Goal: Transaction & Acquisition: Purchase product/service

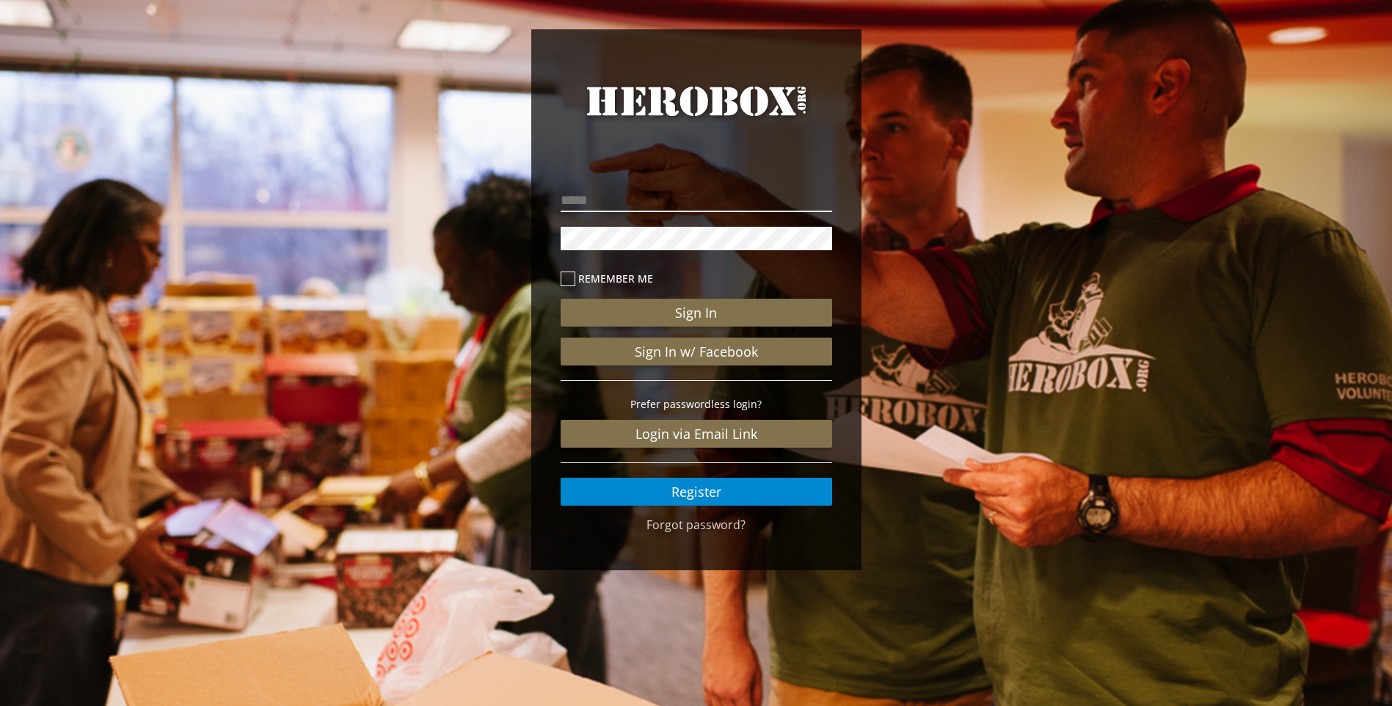
click at [572, 195] on input "email" at bounding box center [697, 200] width 272 height 23
type input "**********"
click at [561, 299] on button "Sign In" at bounding box center [697, 313] width 272 height 28
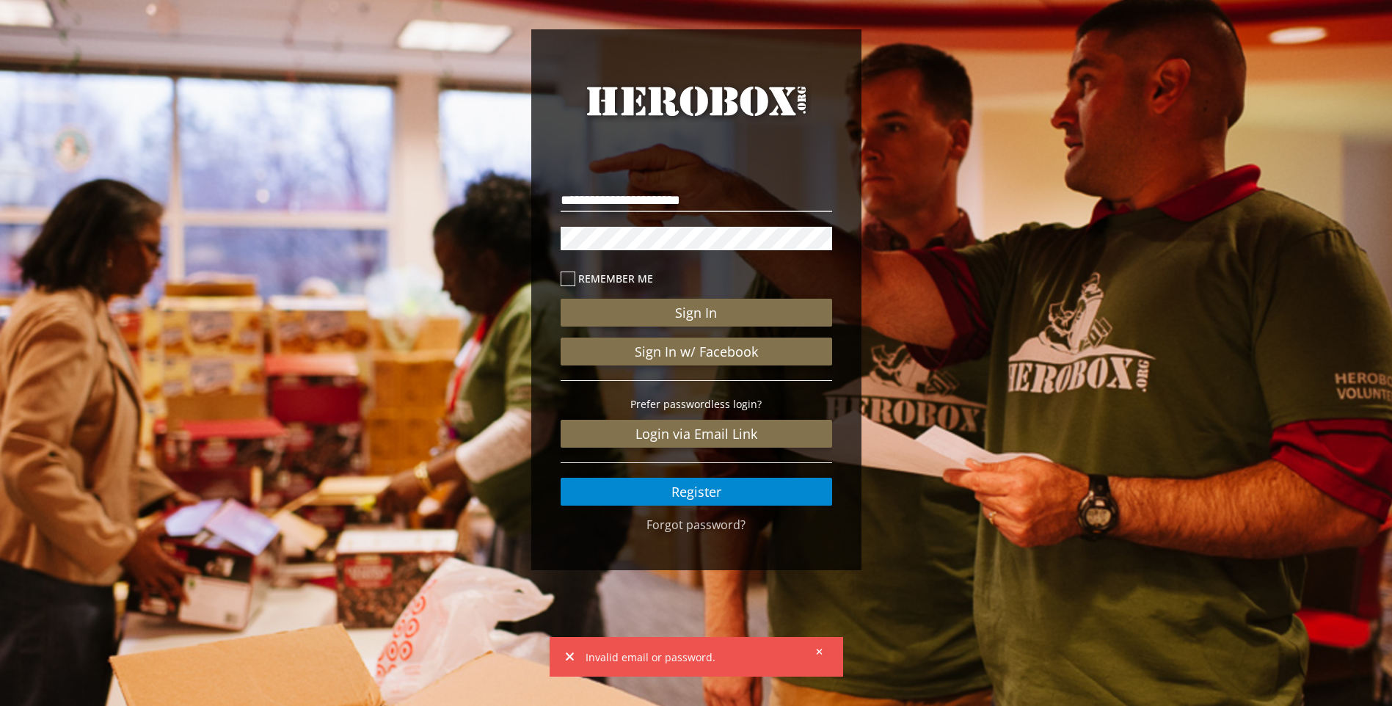
click at [510, 233] on div "**********" at bounding box center [696, 303] width 1392 height 607
click at [561, 299] on button "Sign In" at bounding box center [697, 313] width 272 height 28
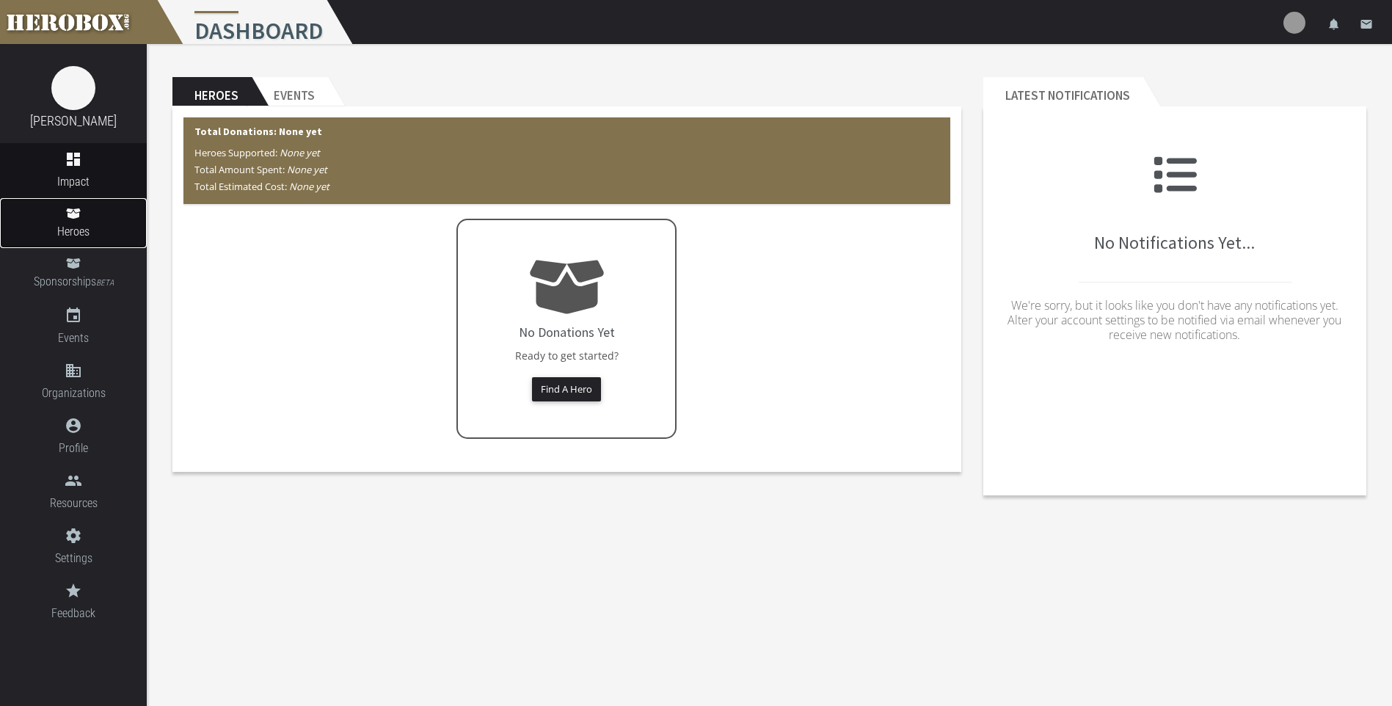
click at [75, 225] on span "Heroes" at bounding box center [73, 231] width 147 height 18
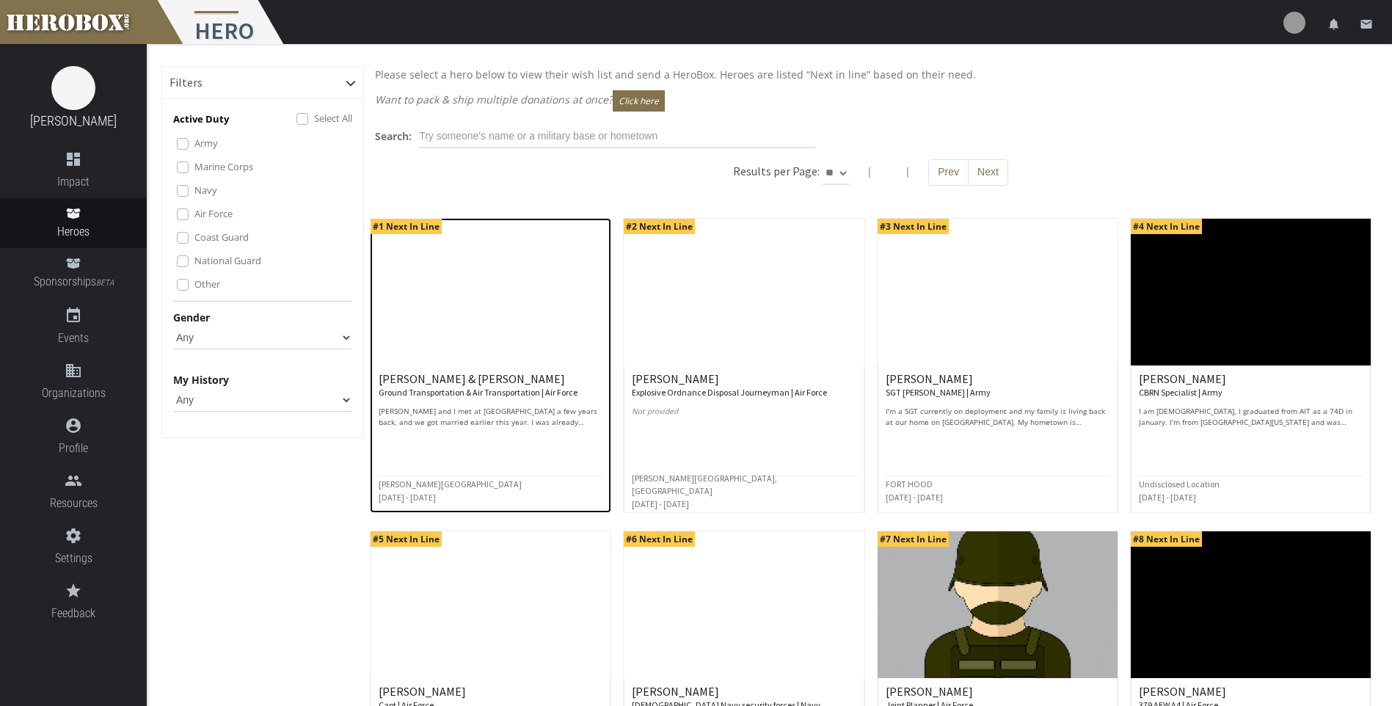
click at [495, 399] on div "[PERSON_NAME] & [PERSON_NAME] Ground Transportation & Air Transportation | Air …" at bounding box center [491, 400] width 224 height 55
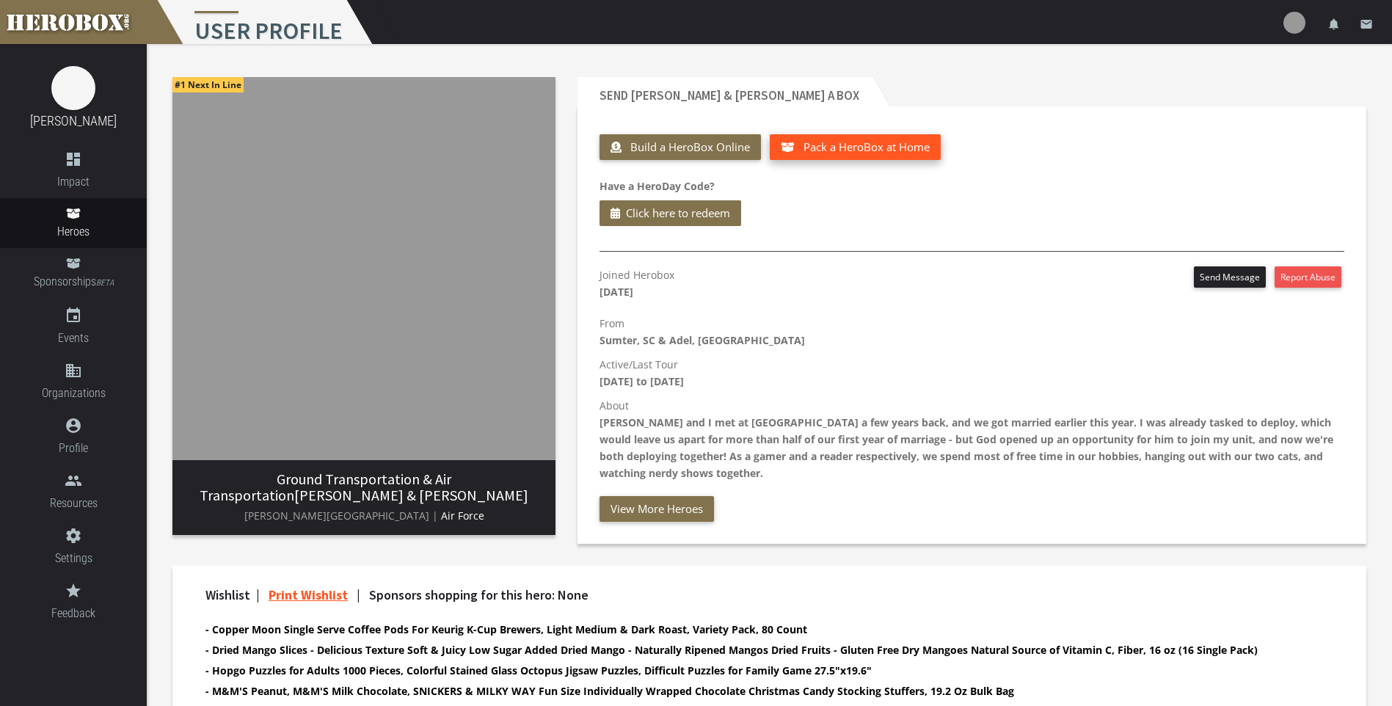
click at [867, 151] on span "Pack a HeroBox at Home" at bounding box center [867, 146] width 126 height 15
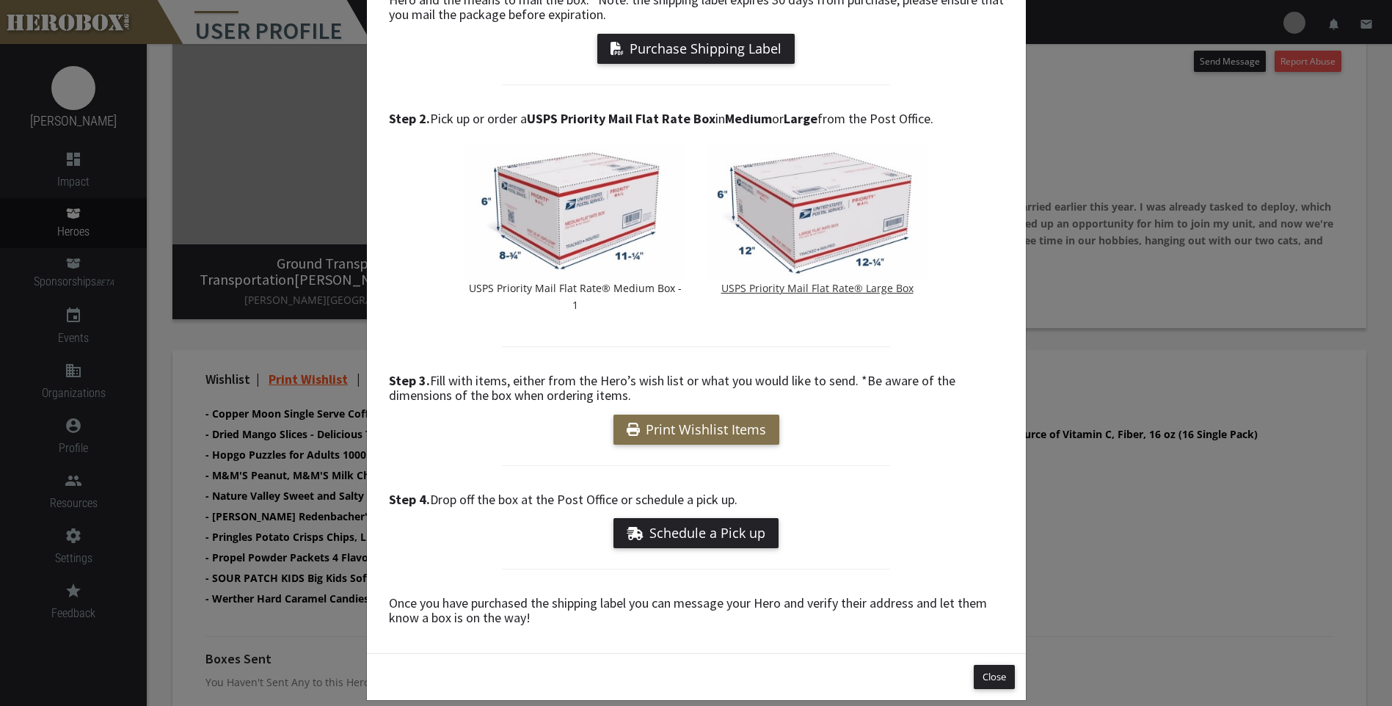
scroll to position [220, 0]
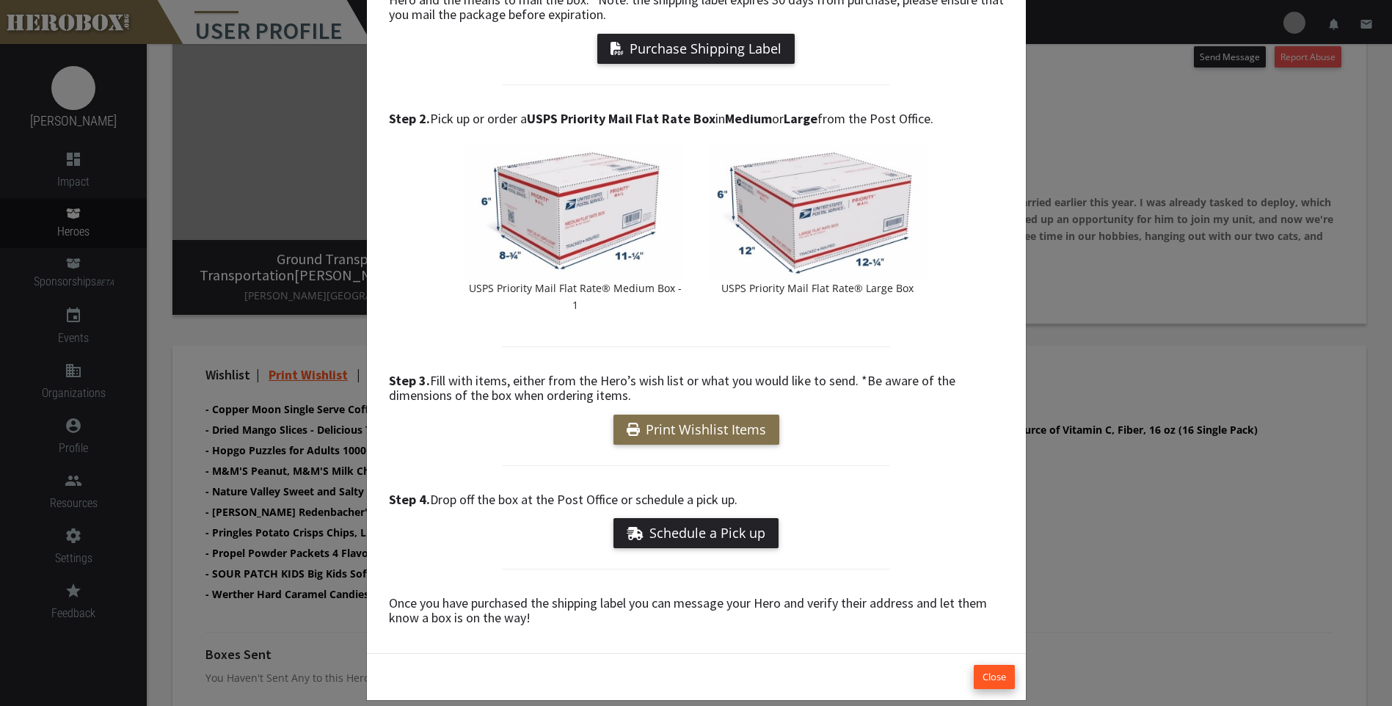
click at [986, 665] on button "Close" at bounding box center [994, 677] width 41 height 24
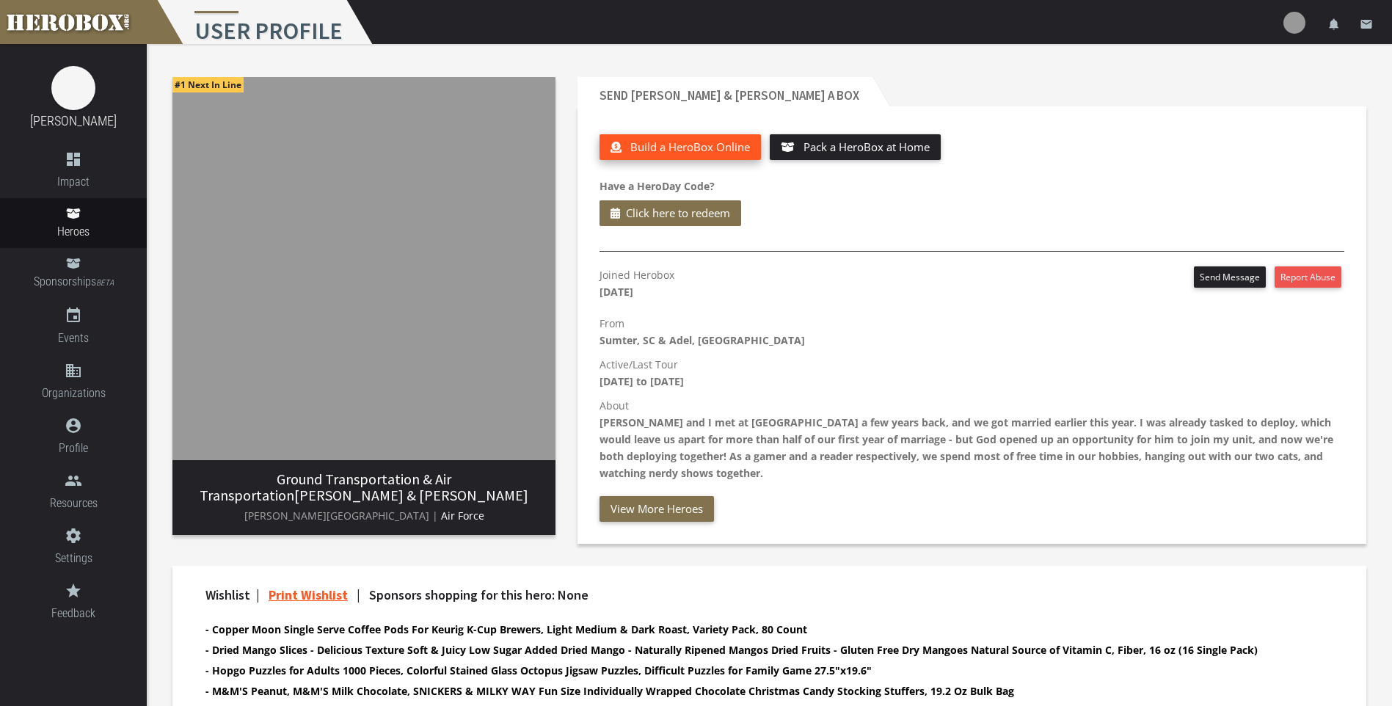
click at [672, 142] on span "Build a HeroBox Online" at bounding box center [690, 146] width 120 height 15
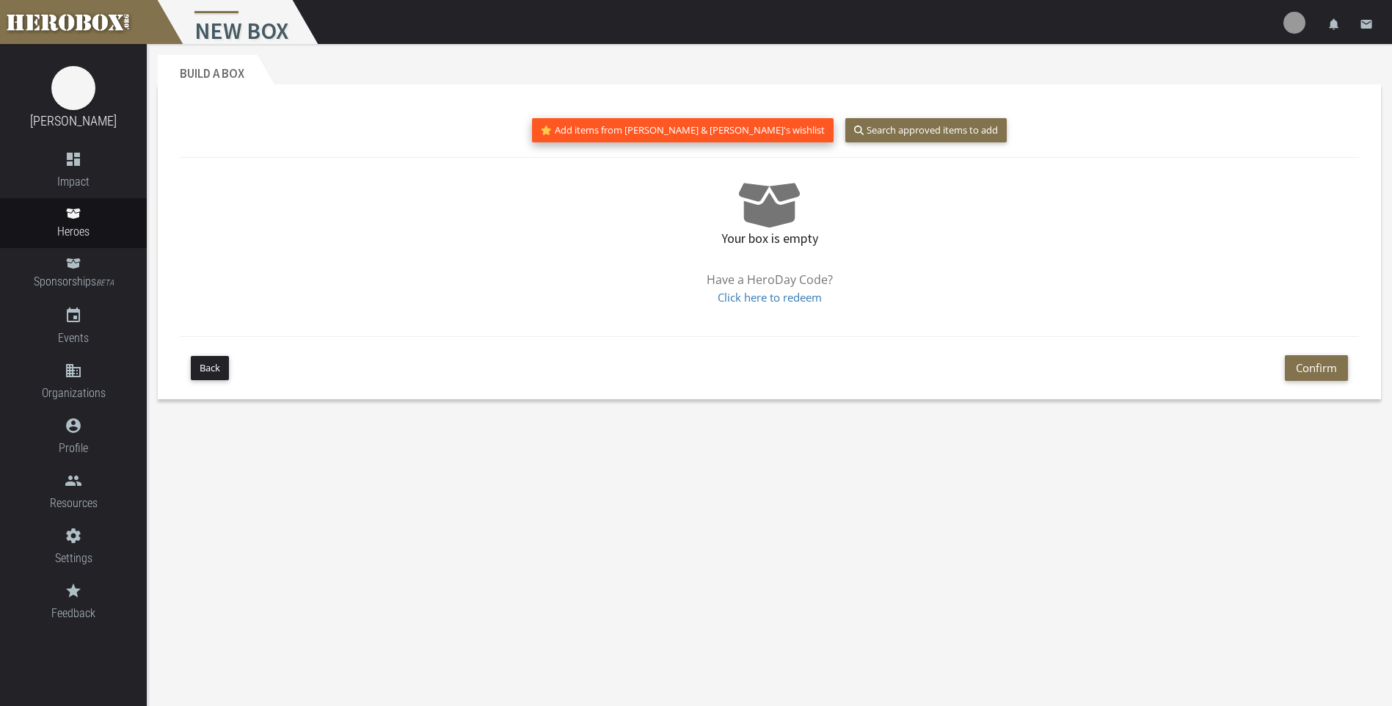
click at [671, 131] on button "Add items from [PERSON_NAME] & [PERSON_NAME]'s wishlist" at bounding box center [683, 130] width 302 height 24
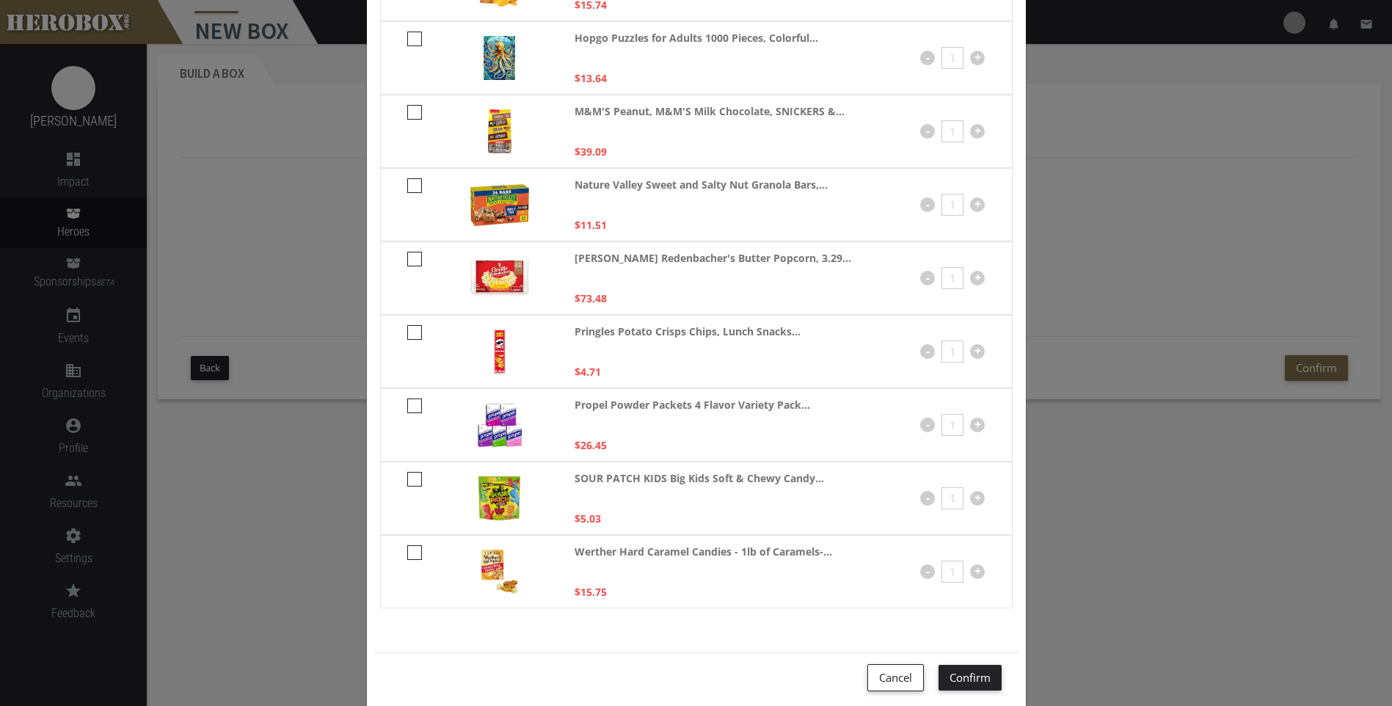
scroll to position [275, 0]
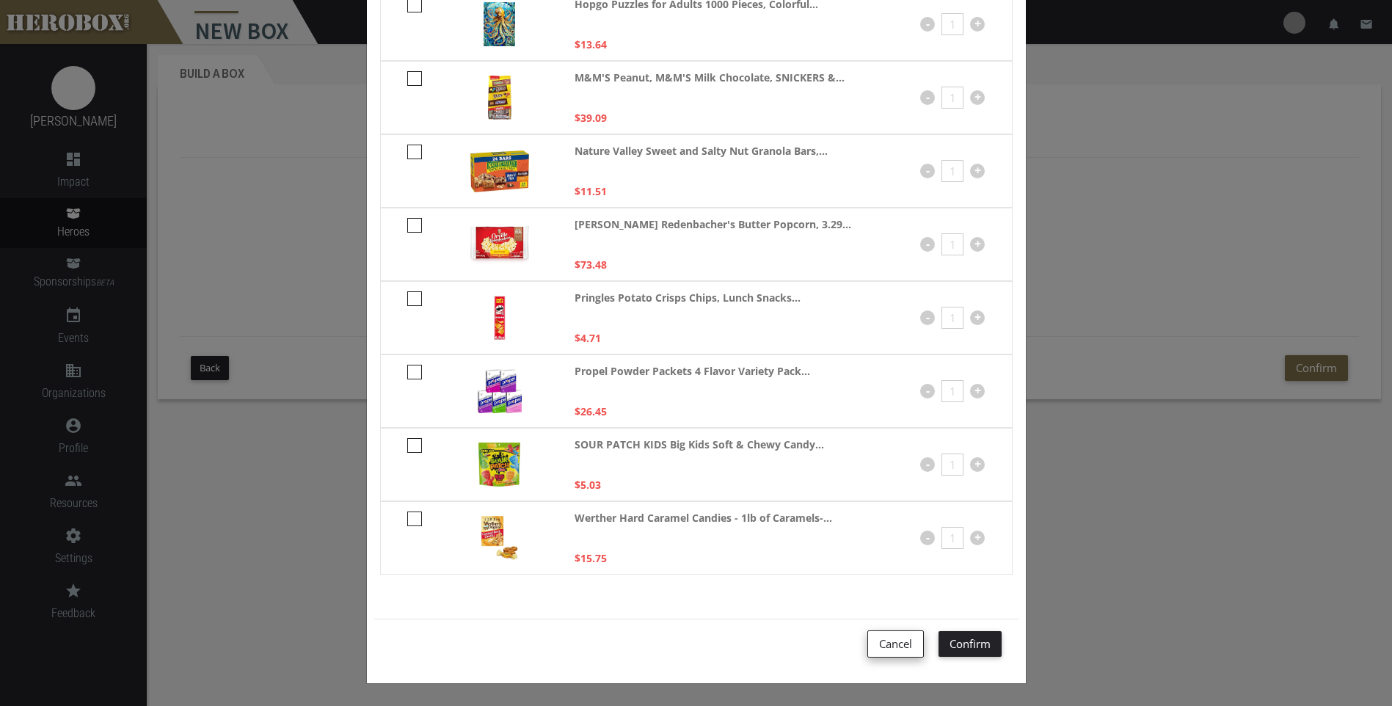
click at [887, 641] on button "Cancel" at bounding box center [895, 643] width 57 height 27
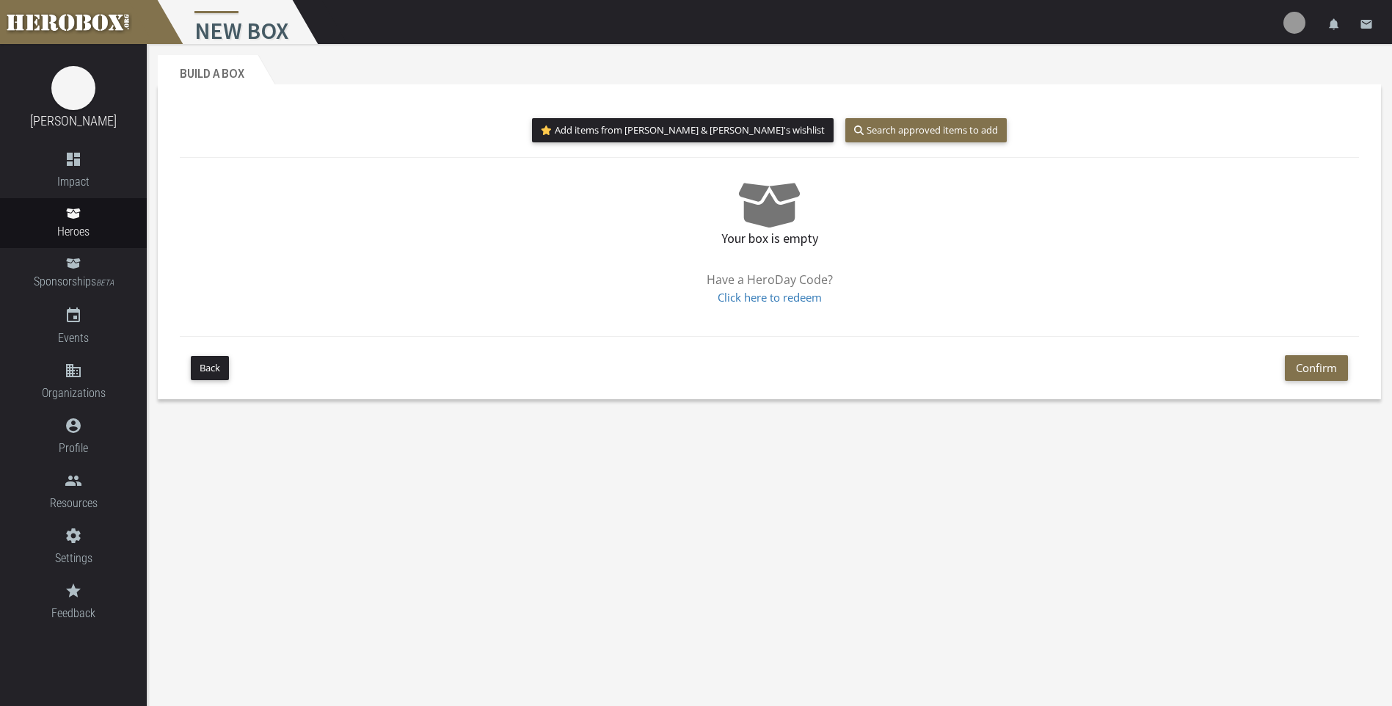
click at [190, 373] on div "Back Confirm" at bounding box center [769, 367] width 1179 height 63
click at [201, 368] on button "Back" at bounding box center [210, 368] width 38 height 24
click at [58, 214] on link "Heroes" at bounding box center [73, 223] width 147 height 50
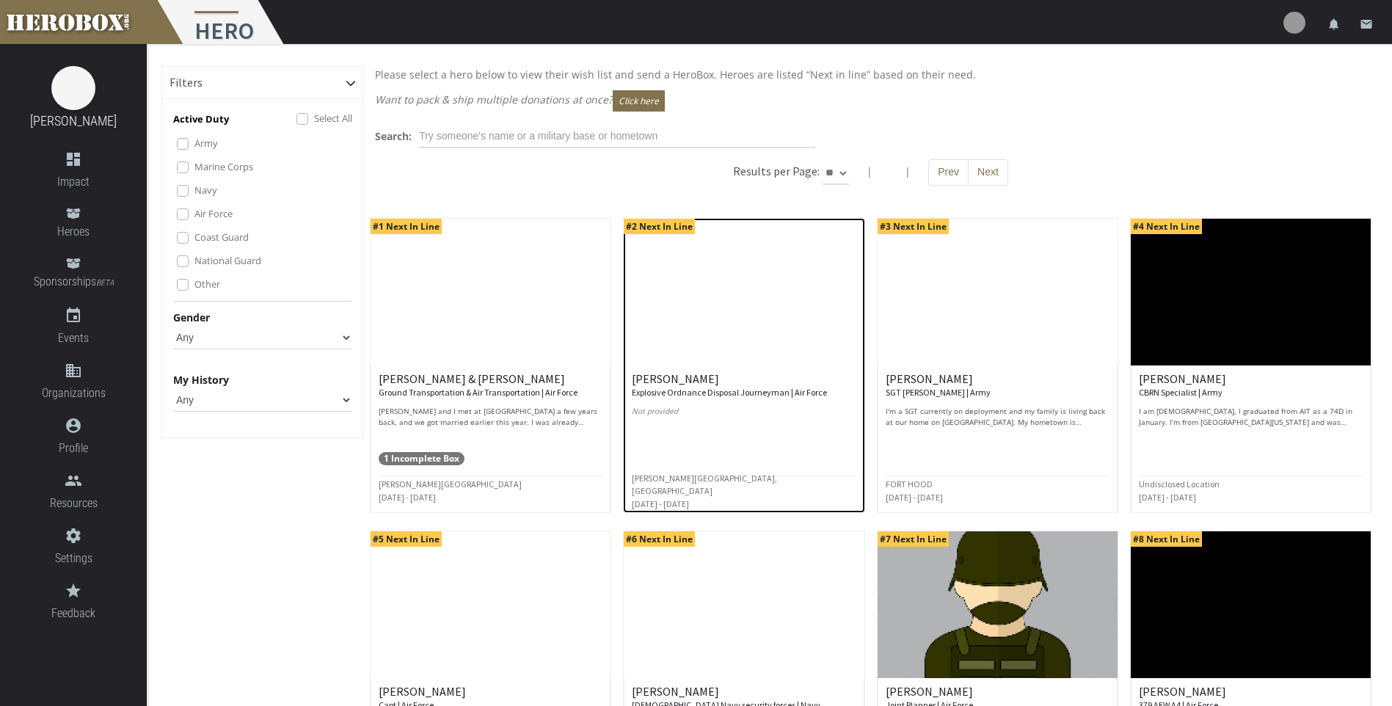
click at [765, 392] on small "Explosive Ordnance Disposal Journeyman | Air Force" at bounding box center [729, 392] width 195 height 11
